Goal: Information Seeking & Learning: Check status

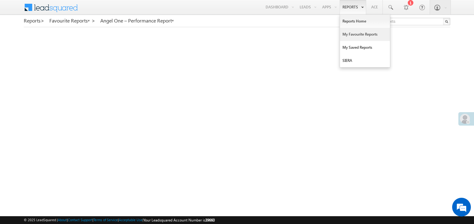
click at [351, 33] on link "My Favourite Reports" at bounding box center [365, 34] width 50 height 13
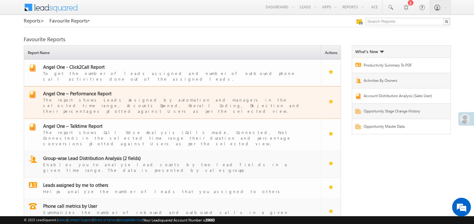
click at [81, 90] on span "Angel One – Performance Report" at bounding box center [77, 93] width 68 height 6
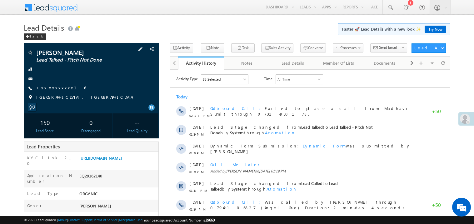
click at [52, 89] on link "+xx-xxxxxxxx16" at bounding box center [61, 87] width 50 height 5
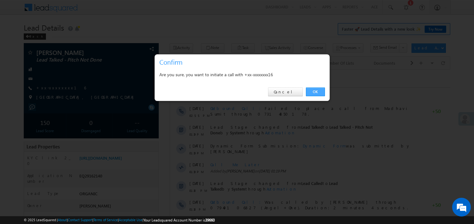
click at [308, 91] on link "OK" at bounding box center [315, 92] width 19 height 9
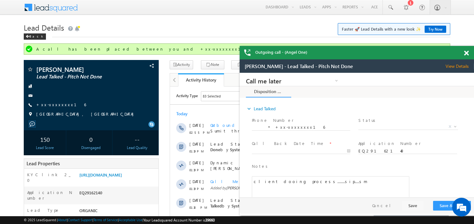
click at [468, 53] on span at bounding box center [466, 53] width 5 height 5
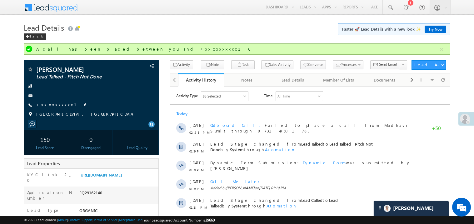
click at [194, 31] on h1 "Lead Details Faster 🚀 Lead Details with a new look ✨ Try Now" at bounding box center [237, 27] width 427 height 12
click at [118, 178] on link "https://angelbroking1-pk3em7sa.customui-test.leadsquared.com?leadId=0a38ed7b-fe…" at bounding box center [100, 174] width 43 height 5
click at [53, 105] on link "+xx-xxxxxxxx16" at bounding box center [61, 104] width 50 height 5
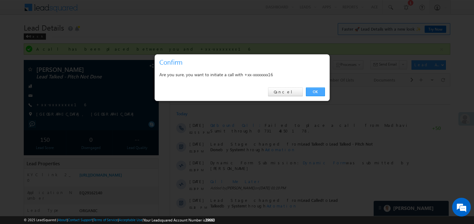
click at [311, 91] on link "OK" at bounding box center [315, 92] width 19 height 9
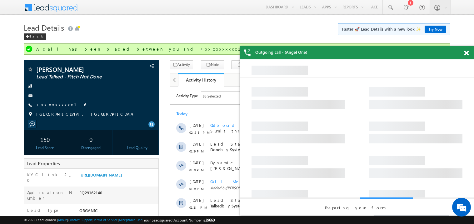
click at [467, 53] on span at bounding box center [466, 53] width 5 height 5
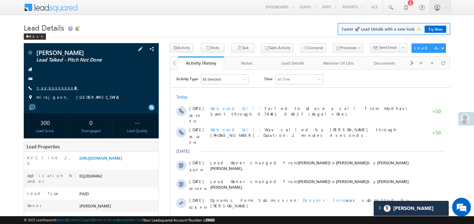
click at [55, 89] on link "+xx-xxxxxxxx48" at bounding box center [57, 87] width 42 height 5
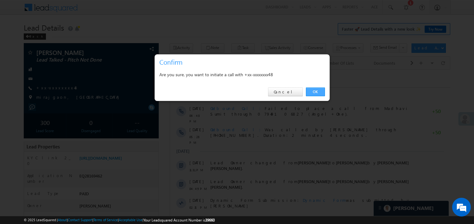
click at [314, 91] on link "OK" at bounding box center [315, 92] width 19 height 9
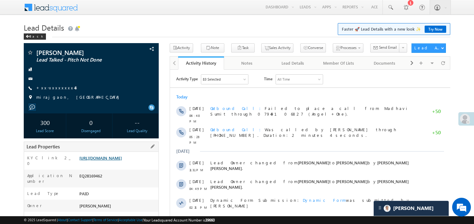
click at [116, 152] on div "Lead Properties" at bounding box center [91, 147] width 135 height 10
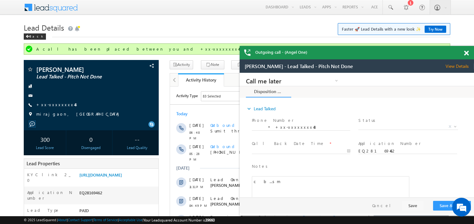
click at [467, 53] on span at bounding box center [466, 53] width 5 height 5
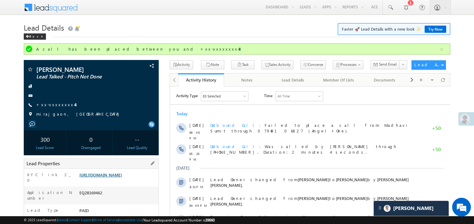
click at [119, 178] on link "https://angelbroking1-pk3em7sa.customui-test.leadsquared.com?leadId=108b6ea9-77…" at bounding box center [100, 174] width 43 height 5
click at [56, 106] on link "+xx-xxxxxxxx48" at bounding box center [57, 104] width 42 height 5
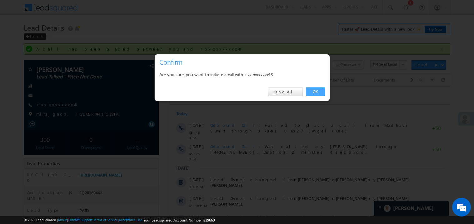
click at [316, 92] on link "OK" at bounding box center [315, 92] width 19 height 9
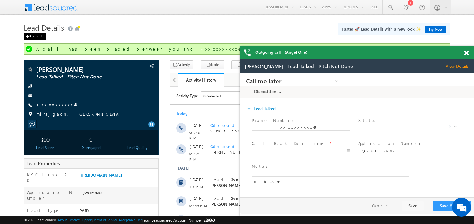
click at [28, 36] on span at bounding box center [28, 36] width 4 height 3
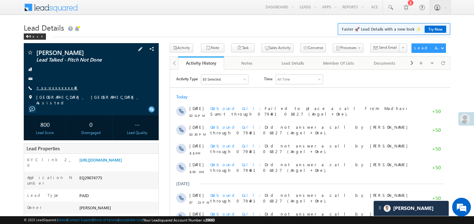
click at [60, 88] on link "+xx-xxxxxxxx49" at bounding box center [57, 87] width 42 height 5
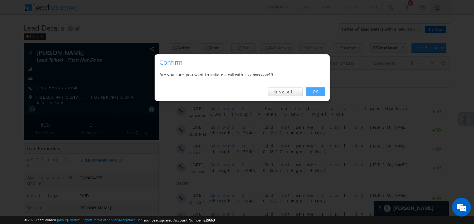
click at [316, 91] on link "OK" at bounding box center [315, 92] width 19 height 9
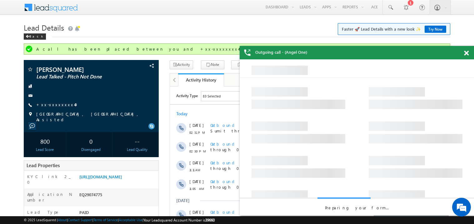
click at [466, 53] on span at bounding box center [466, 53] width 5 height 5
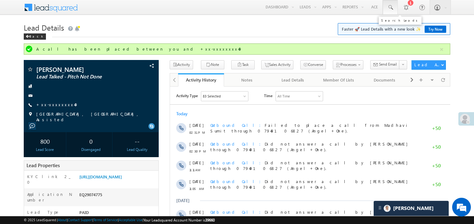
click at [390, 7] on span at bounding box center [390, 7] width 6 height 6
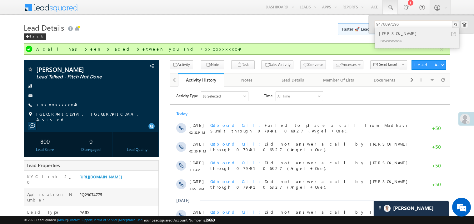
type input "9476097196"
click at [388, 33] on div "samir baroi" at bounding box center [420, 33] width 84 height 7
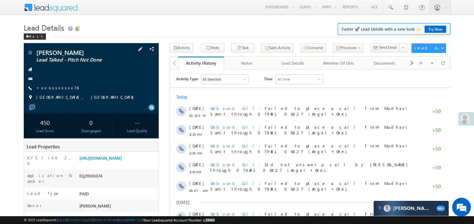
click at [59, 91] on span "+xx-xxxxxxxx78" at bounding box center [58, 88] width 44 height 6
click at [52, 89] on link "+xx-xxxxxxxx78" at bounding box center [58, 87] width 44 height 5
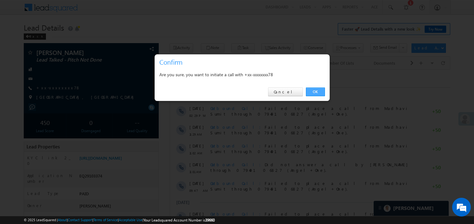
click at [314, 92] on link "OK" at bounding box center [315, 92] width 19 height 9
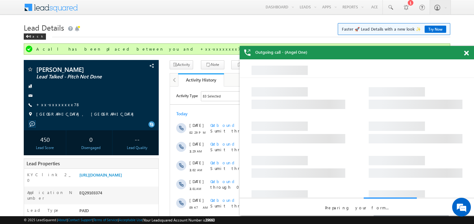
click at [468, 52] on span at bounding box center [466, 53] width 5 height 5
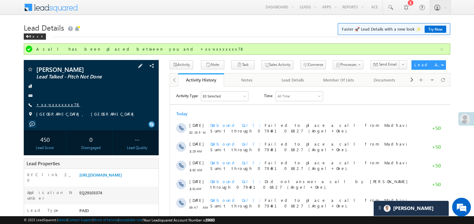
click at [58, 106] on link "+xx-xxxxxxxx78" at bounding box center [58, 104] width 44 height 5
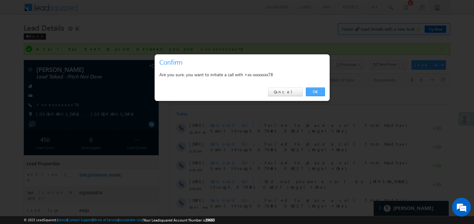
click at [313, 91] on link "OK" at bounding box center [315, 92] width 19 height 9
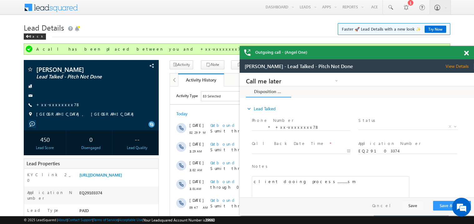
click at [466, 54] on span at bounding box center [466, 53] width 5 height 5
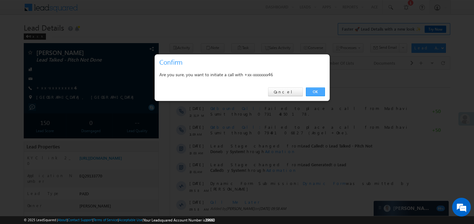
click at [315, 92] on link "OK" at bounding box center [315, 92] width 19 height 9
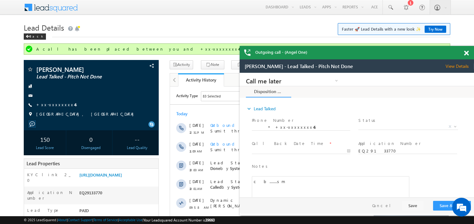
click at [467, 54] on span at bounding box center [466, 53] width 5 height 5
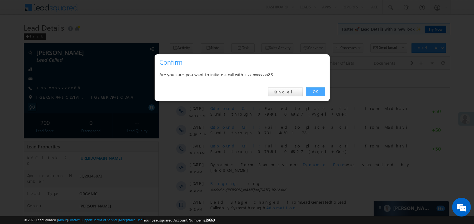
click at [316, 90] on link "OK" at bounding box center [315, 92] width 19 height 9
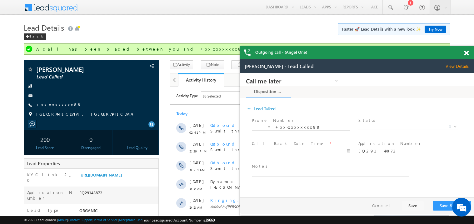
click at [469, 52] on span at bounding box center [466, 53] width 5 height 5
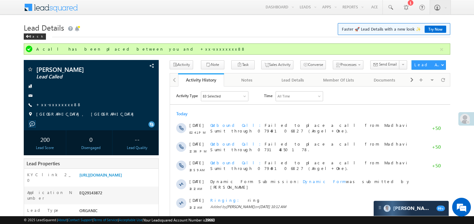
click at [302, 40] on div "Lead Details Faster 🚀 Lead Details with a new look ✨ Try Now Back" at bounding box center [237, 32] width 427 height 23
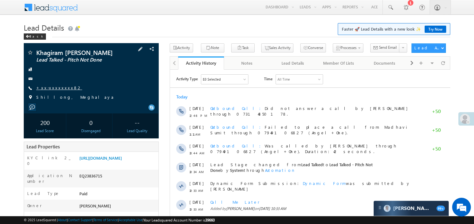
click at [58, 90] on link "+xx-xxxxxxxx82" at bounding box center [59, 87] width 46 height 5
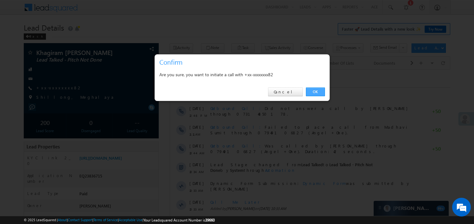
click at [312, 93] on link "OK" at bounding box center [315, 92] width 19 height 9
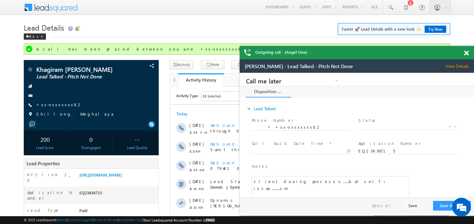
click at [466, 54] on span at bounding box center [466, 53] width 5 height 5
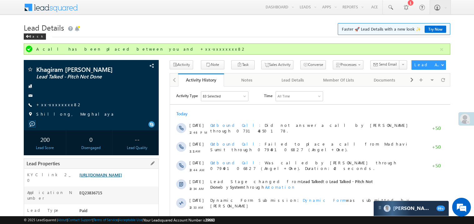
click at [122, 178] on link "https://angelbroking1-pk3em7sa.customui-test.leadsquared.com?leadId=0dbfb4fd-1f…" at bounding box center [100, 174] width 43 height 5
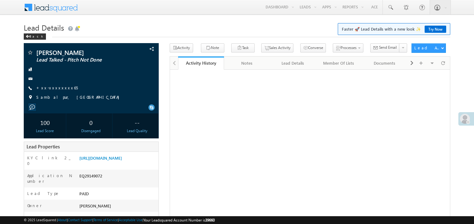
click at [59, 89] on link "+xx-xxxxxxxx65" at bounding box center [57, 87] width 42 height 5
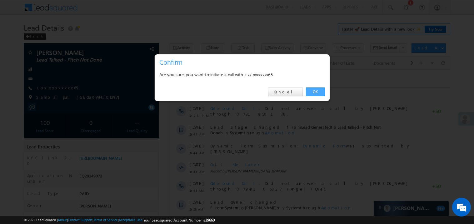
click at [314, 91] on link "OK" at bounding box center [315, 92] width 19 height 9
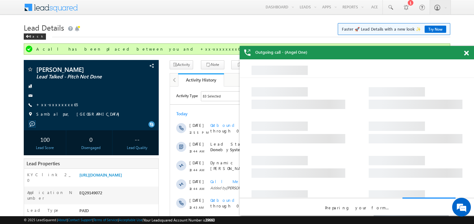
click at [467, 53] on span at bounding box center [466, 53] width 5 height 5
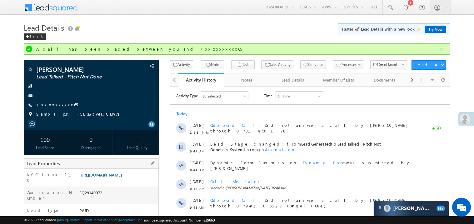
click at [122, 178] on link "https://angelbroking1-pk3em7sa.customui-test.leadsquared.com?leadId=7244b2a4-81…" at bounding box center [100, 174] width 43 height 5
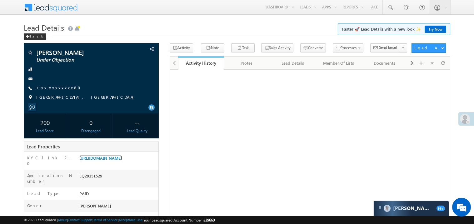
click at [109, 160] on link "[URL][DOMAIN_NAME]" at bounding box center [100, 157] width 43 height 5
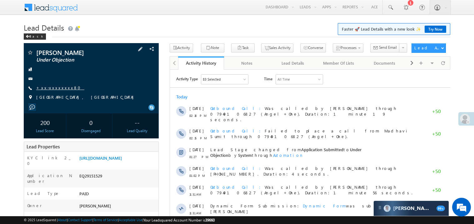
click at [55, 87] on link "+xx-xxxxxxxx80" at bounding box center [60, 87] width 48 height 5
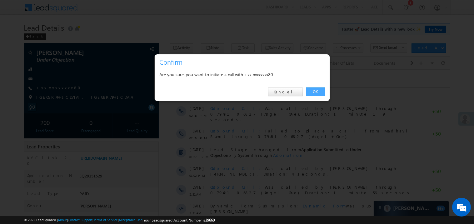
click at [316, 93] on link "OK" at bounding box center [315, 92] width 19 height 9
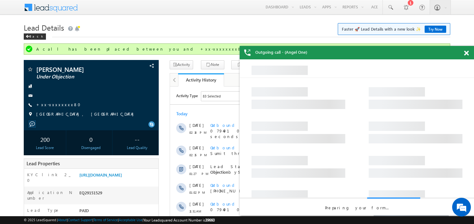
click at [469, 53] on span at bounding box center [466, 53] width 5 height 5
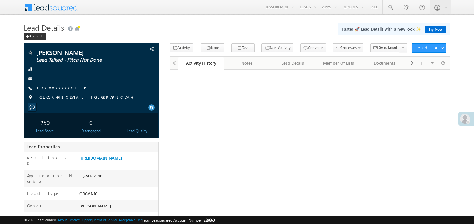
click at [52, 90] on link "+xx-xxxxxxxx16" at bounding box center [61, 87] width 50 height 5
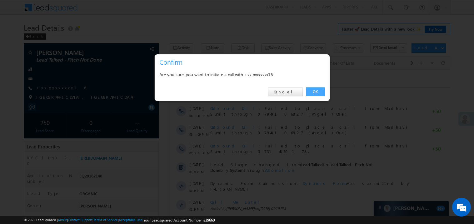
click at [315, 92] on link "OK" at bounding box center [315, 92] width 19 height 9
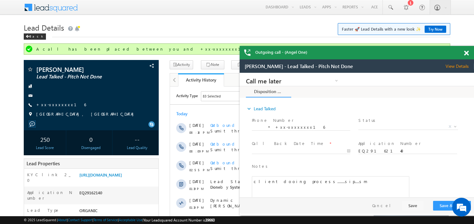
click at [467, 53] on span at bounding box center [466, 53] width 5 height 5
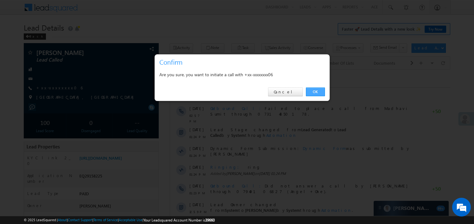
click at [315, 90] on link "OK" at bounding box center [315, 92] width 19 height 9
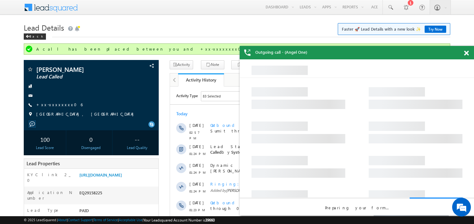
click at [467, 53] on span at bounding box center [466, 53] width 5 height 5
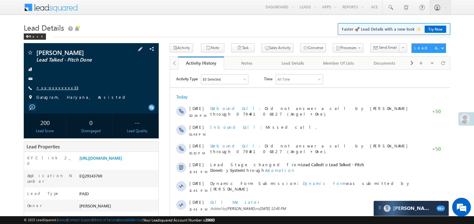
click at [58, 88] on link "+xx-xxxxxxxx33" at bounding box center [57, 87] width 42 height 5
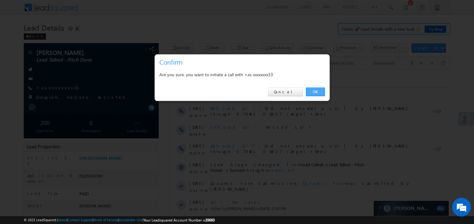
click at [317, 89] on link "OK" at bounding box center [315, 92] width 19 height 9
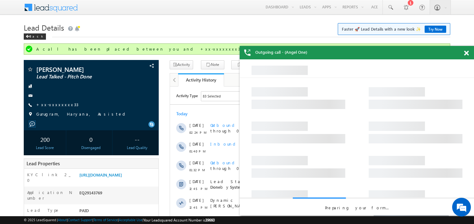
click at [467, 53] on span at bounding box center [466, 53] width 5 height 5
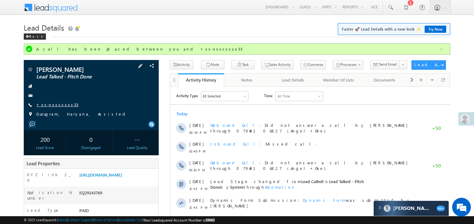
click at [58, 103] on link "+xx-xxxxxxxx33" at bounding box center [57, 104] width 42 height 5
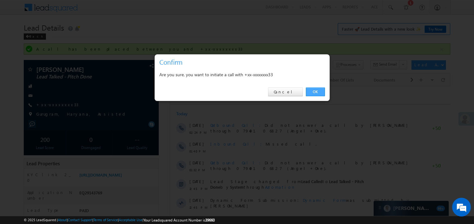
click at [317, 91] on link "OK" at bounding box center [315, 92] width 19 height 9
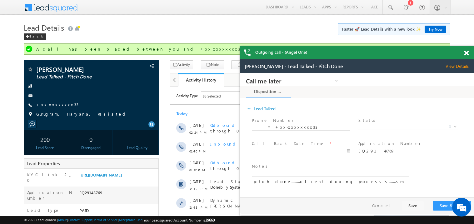
click at [466, 52] on span at bounding box center [466, 53] width 5 height 5
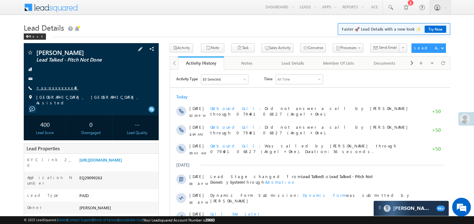
click at [61, 88] on link "+xx-xxxxxxxx48" at bounding box center [57, 87] width 42 height 5
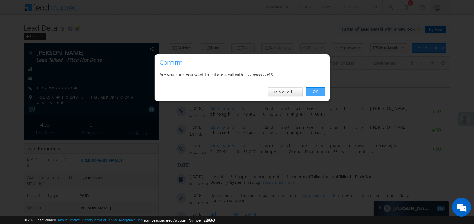
click at [313, 92] on link "OK" at bounding box center [315, 92] width 19 height 9
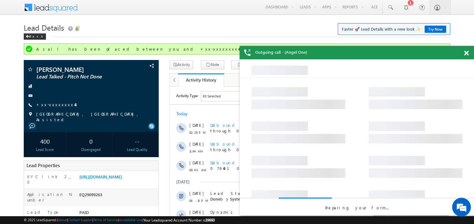
click at [466, 53] on span at bounding box center [466, 53] width 5 height 5
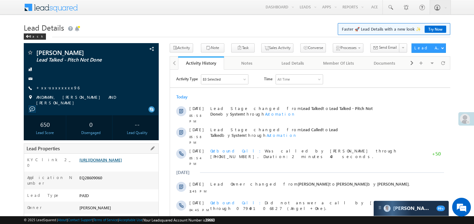
click at [122, 163] on link "https://angelbroking1-pk3em7sa.customui-test.leadsquared.com?leadId=169d1f6a-69…" at bounding box center [100, 159] width 43 height 5
click at [59, 89] on link "+xx-xxxxxxxx96" at bounding box center [57, 87] width 43 height 5
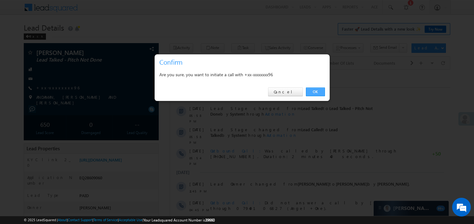
click at [317, 92] on link "OK" at bounding box center [315, 92] width 19 height 9
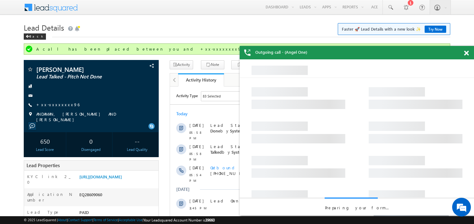
click at [467, 53] on span at bounding box center [466, 53] width 5 height 5
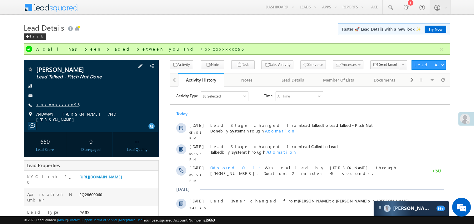
click at [54, 106] on link "+xx-xxxxxxxx96" at bounding box center [57, 104] width 43 height 5
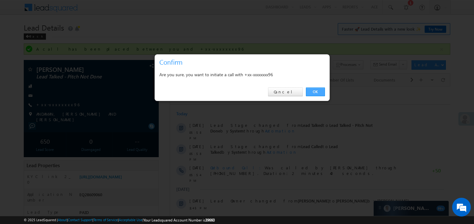
click at [316, 89] on link "OK" at bounding box center [315, 92] width 19 height 9
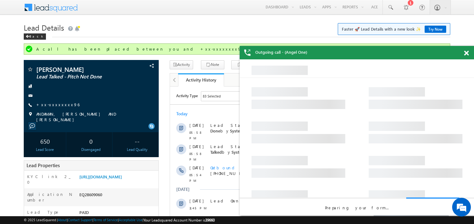
click at [470, 56] on div at bounding box center [470, 52] width 8 height 12
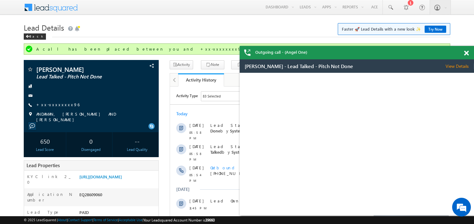
click at [468, 55] on span at bounding box center [466, 53] width 5 height 5
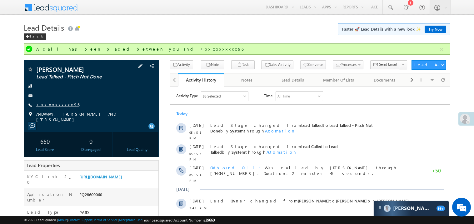
click at [58, 106] on link "+xx-xxxxxxxx96" at bounding box center [57, 104] width 43 height 5
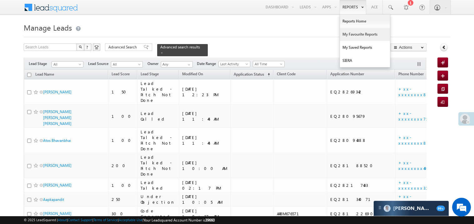
click at [349, 32] on link "My Favourite Reports" at bounding box center [365, 34] width 50 height 13
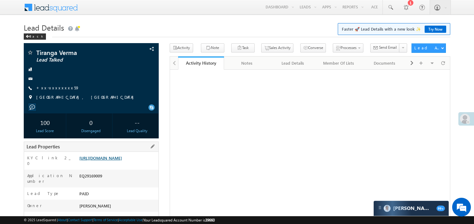
click at [122, 161] on link "https://angelbroking1-pk3em7sa.customui-test.leadsquared.com?leadId=8f664ca6-86…" at bounding box center [100, 157] width 43 height 5
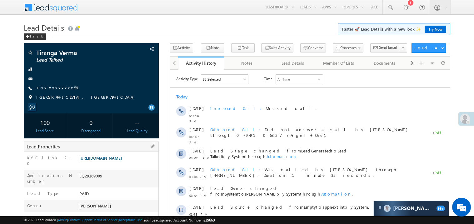
click at [108, 160] on link "https://angelbroking1-pk3em7sa.customui-test.leadsquared.com?leadId=8f664ca6-86…" at bounding box center [100, 157] width 43 height 5
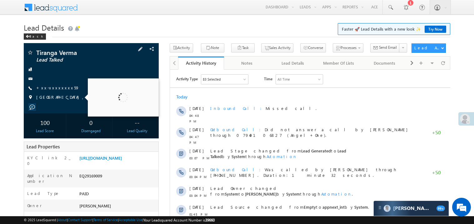
click at [56, 94] on span "BAREILLY, UTTAR PRADESH" at bounding box center [86, 97] width 101 height 6
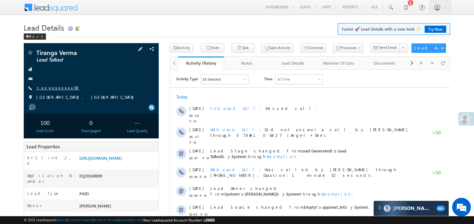
click at [58, 89] on link "+xx-xxxxxxxx59" at bounding box center [57, 87] width 43 height 5
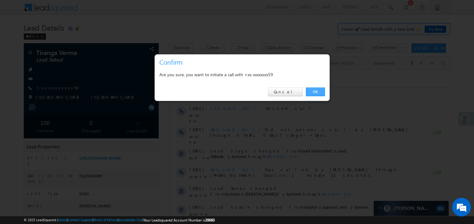
click at [312, 92] on link "OK" at bounding box center [315, 92] width 19 height 9
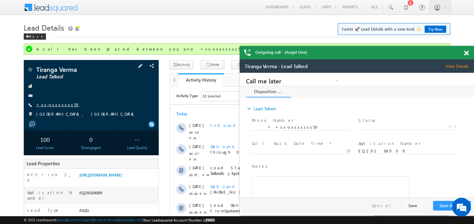
click at [55, 106] on link "+xx-xxxxxxxx59" at bounding box center [57, 104] width 43 height 5
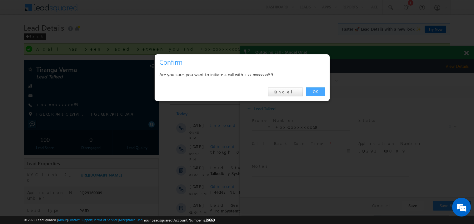
click at [320, 93] on link "OK" at bounding box center [315, 92] width 19 height 9
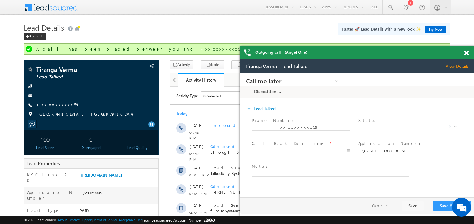
click at [467, 50] on div at bounding box center [470, 52] width 8 height 12
click at [467, 54] on span at bounding box center [466, 53] width 5 height 5
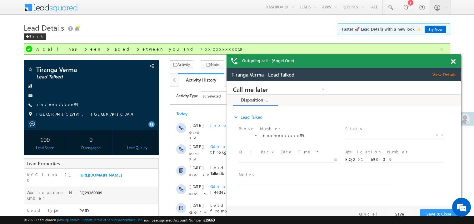
drag, startPoint x: 339, startPoint y: 65, endPoint x: 300, endPoint y: 65, distance: 39.7
click at [300, 65] on div "Outgoing call - (Angel One)" at bounding box center [344, 60] width 234 height 13
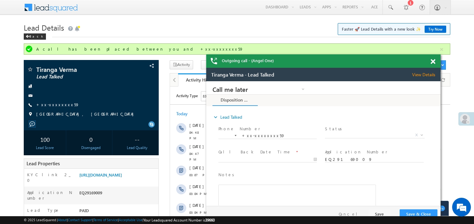
click at [433, 63] on span at bounding box center [433, 61] width 5 height 5
